Goal: Navigation & Orientation: Find specific page/section

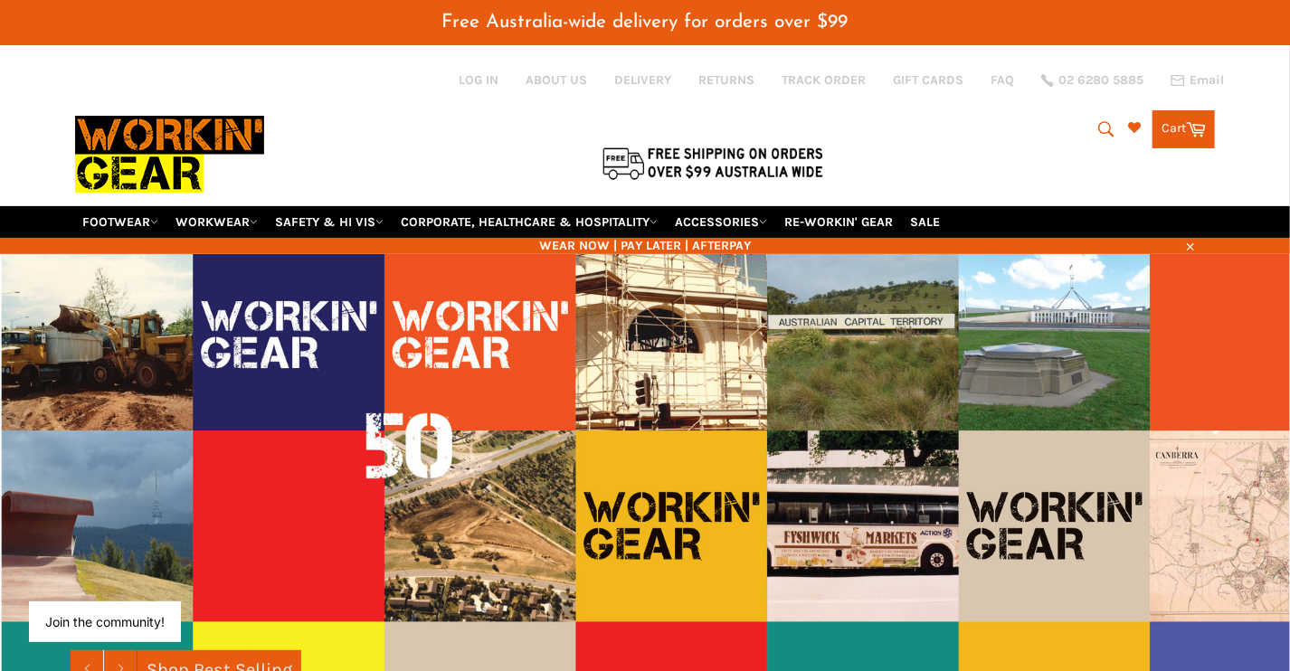
click at [1105, 128] on icon "submit" at bounding box center [1107, 129] width 20 height 20
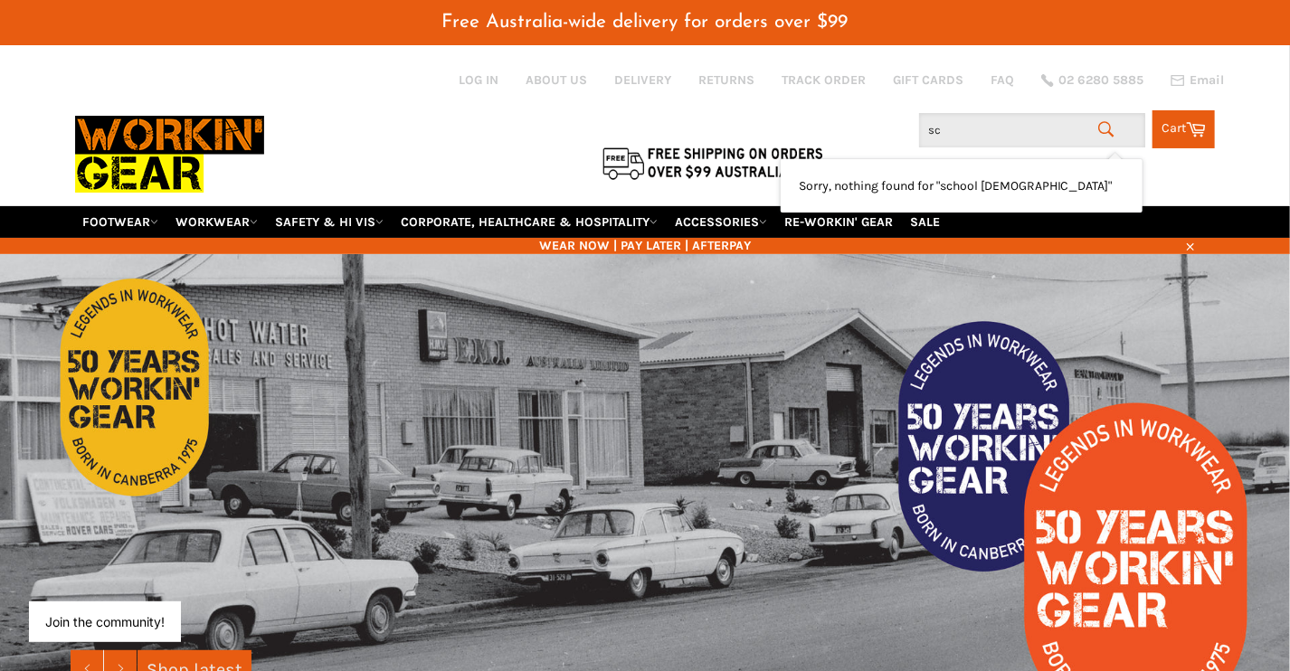
type input "s"
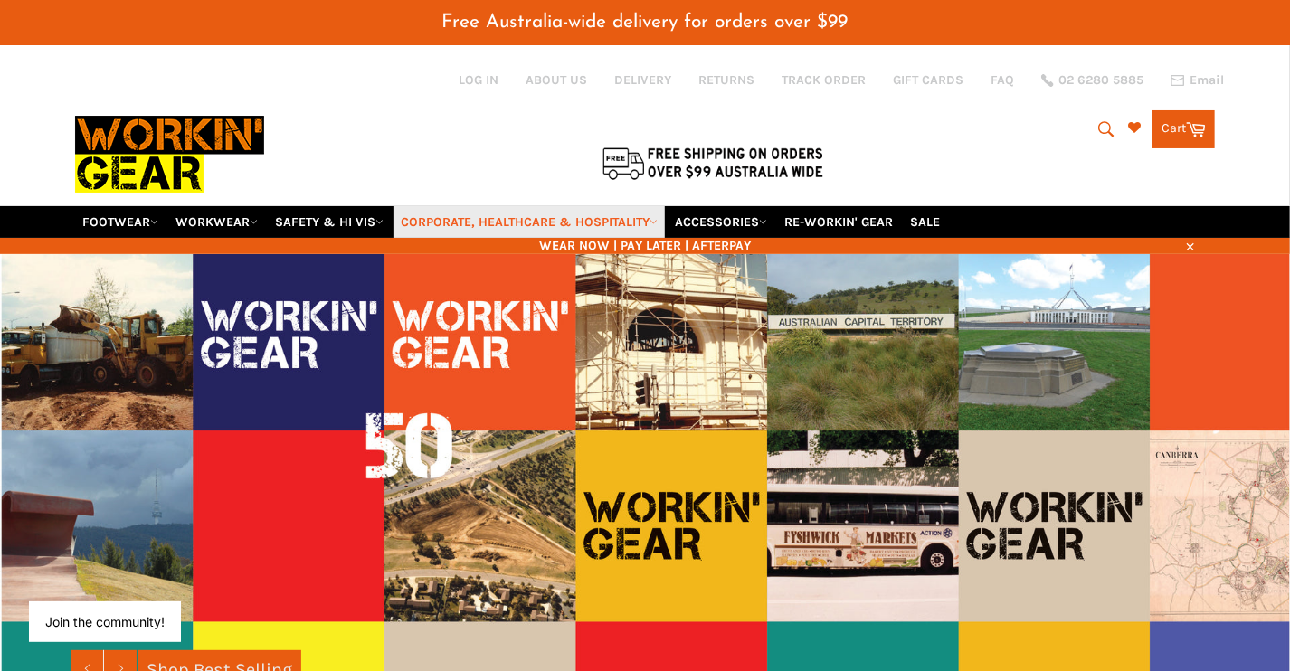
click at [440, 218] on link "CORPORATE, HEALTHCARE & HOSPITALITY" at bounding box center [529, 222] width 271 height 32
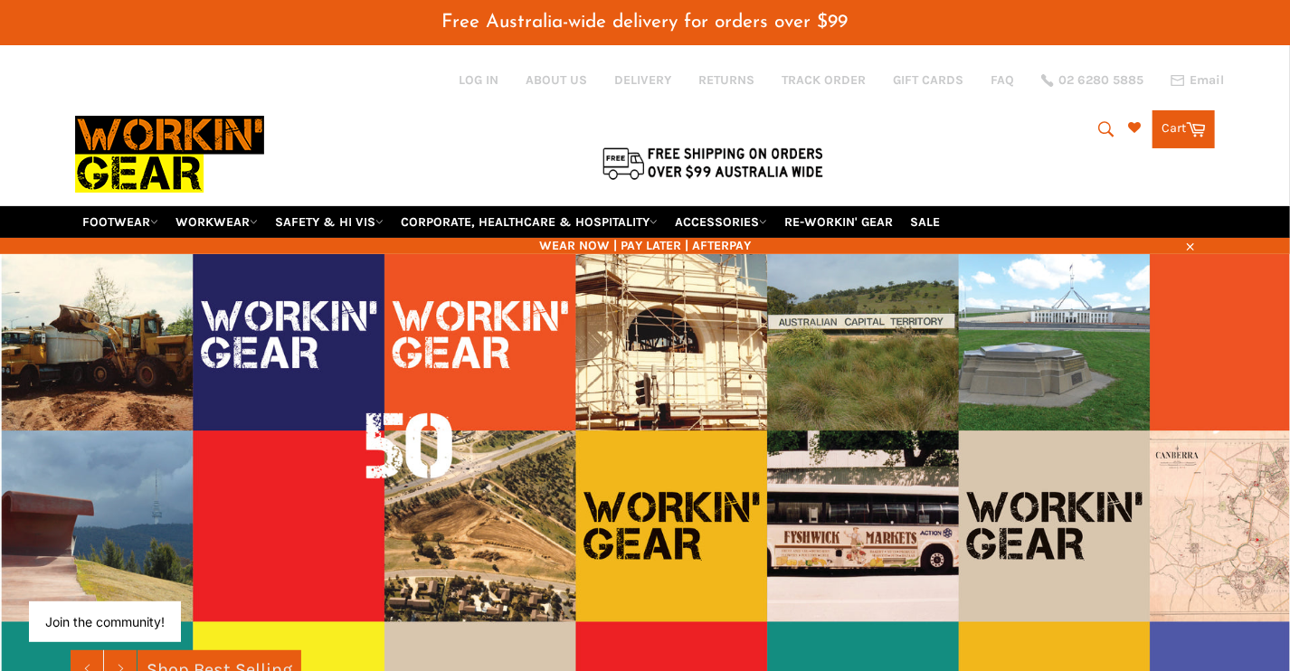
click at [1098, 128] on icon "submit" at bounding box center [1105, 128] width 15 height 15
click at [1031, 131] on input "Search" at bounding box center [1032, 130] width 226 height 34
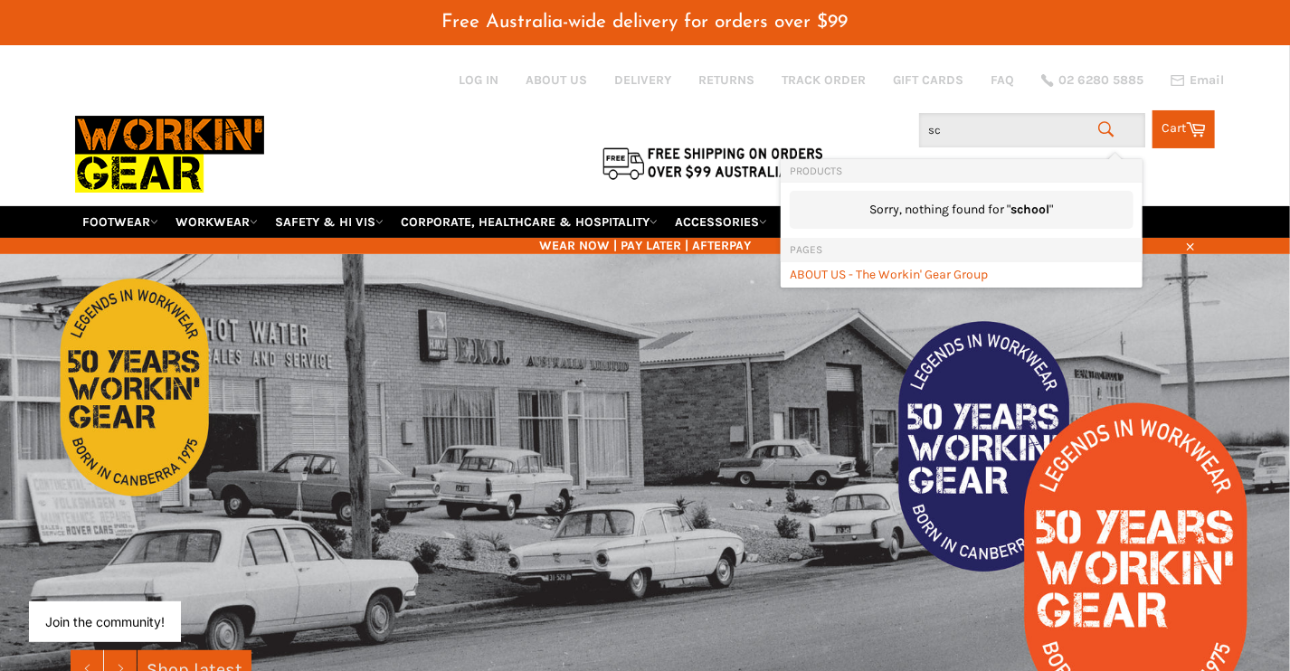
type input "s"
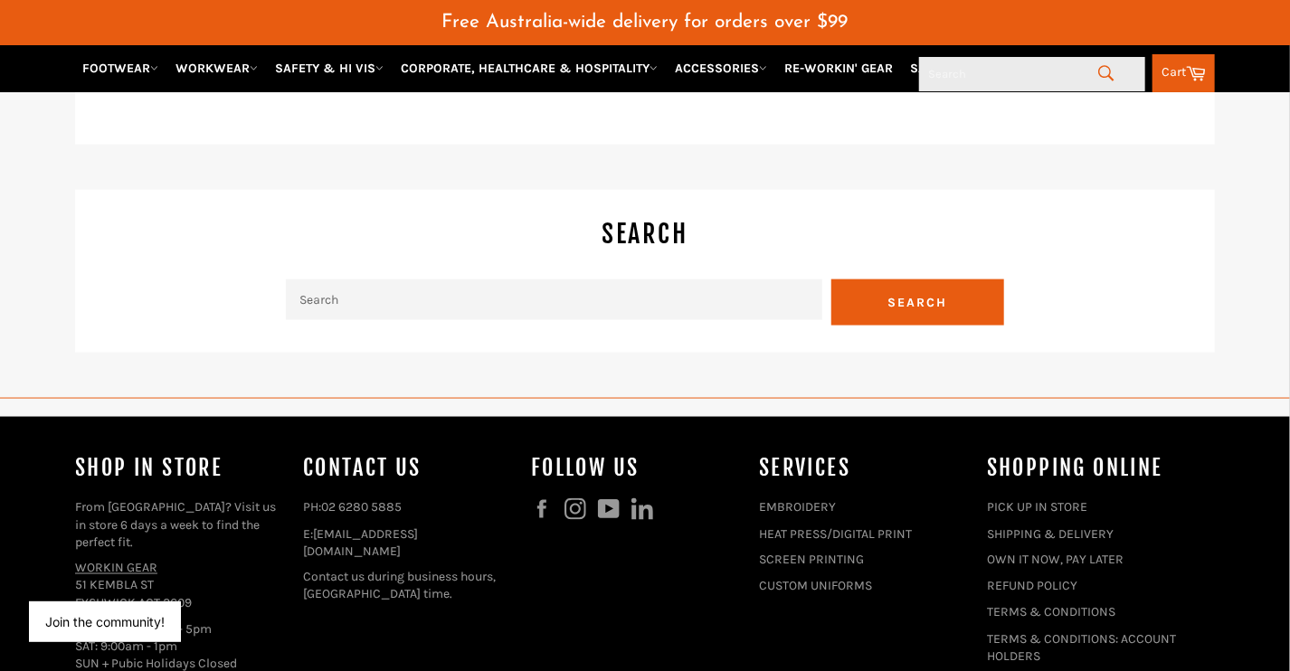
scroll to position [4288, 0]
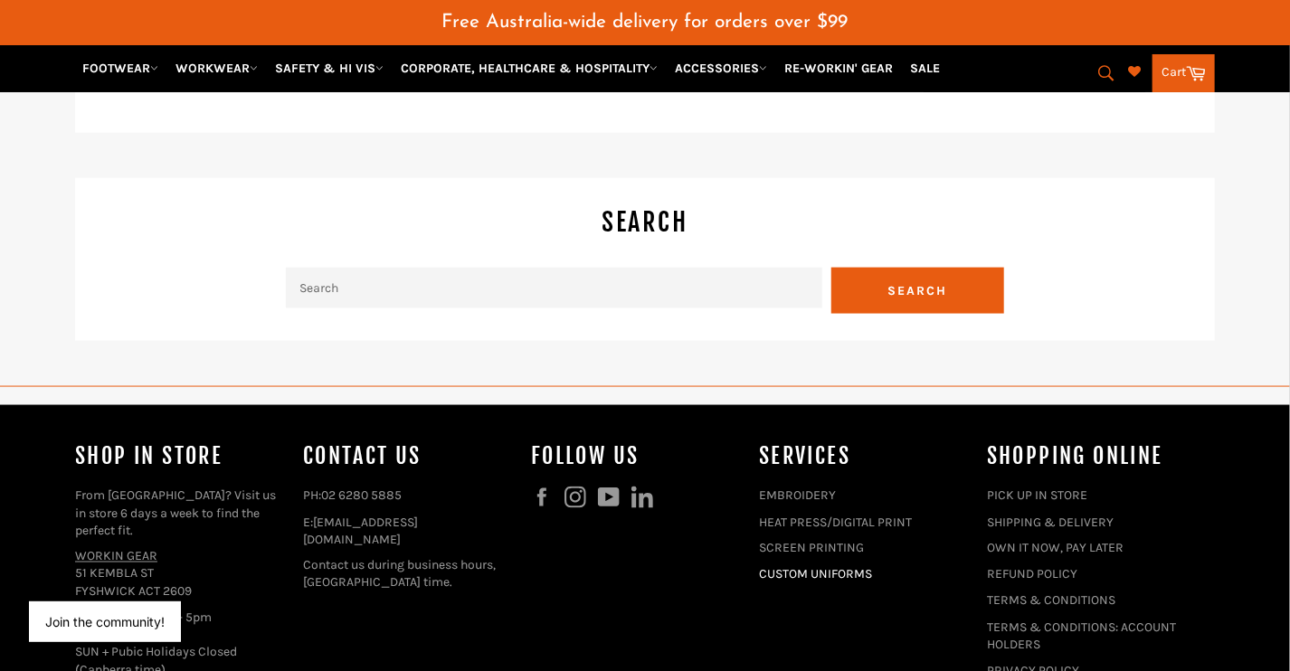
click at [856, 567] on link "CUSTOM UNIFORMS" at bounding box center [815, 574] width 113 height 15
